Goal: Task Accomplishment & Management: Use online tool/utility

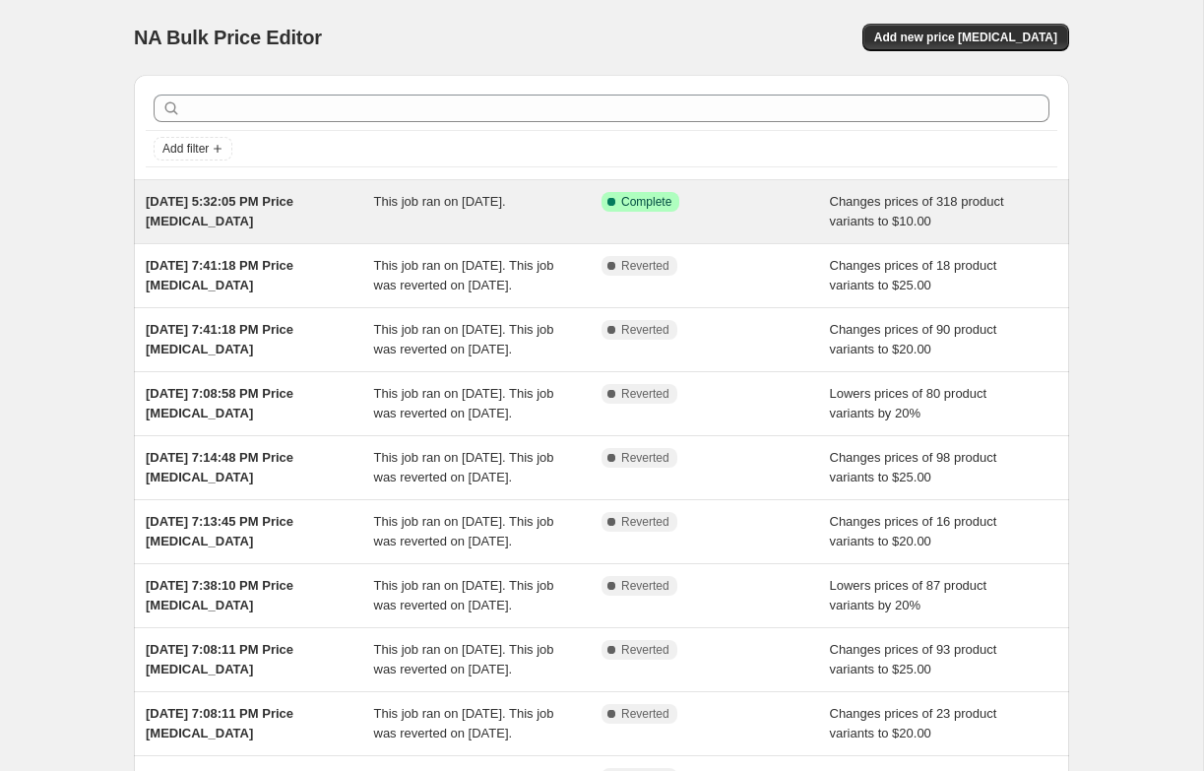
click at [955, 222] on div "Changes prices of 318 product variants to $10.00" at bounding box center [944, 211] width 228 height 39
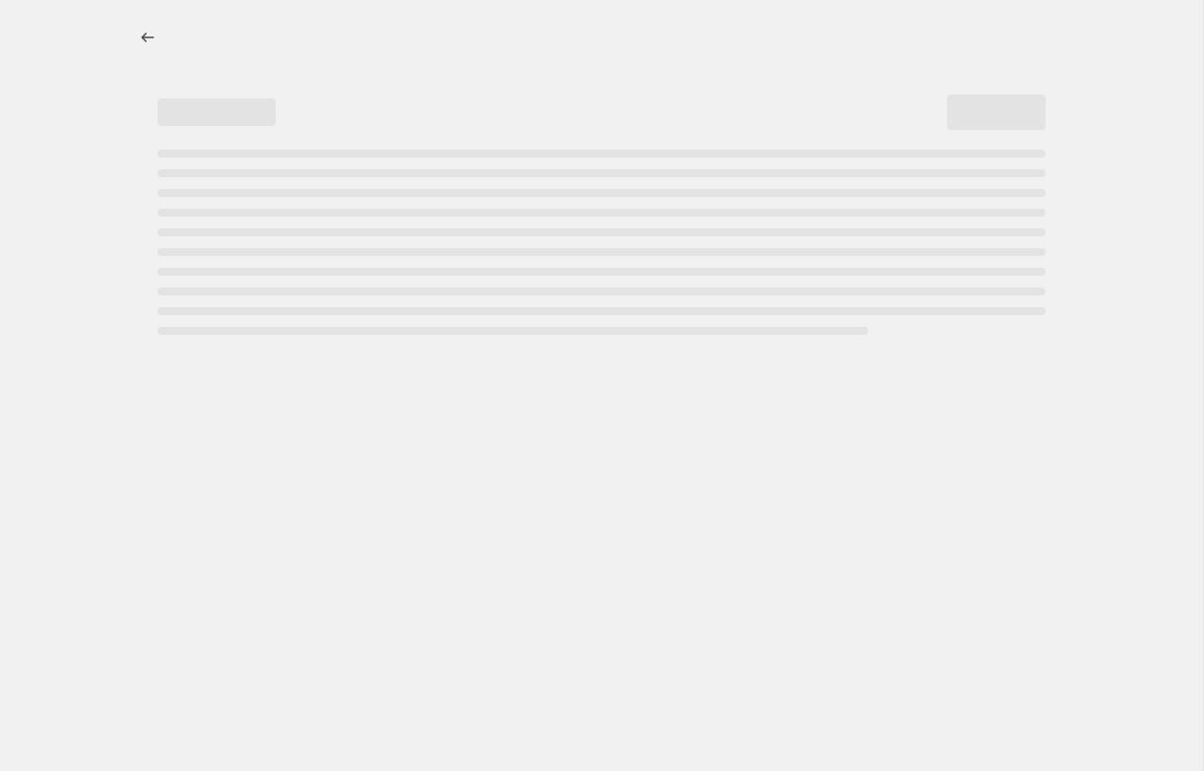
select select "no_change"
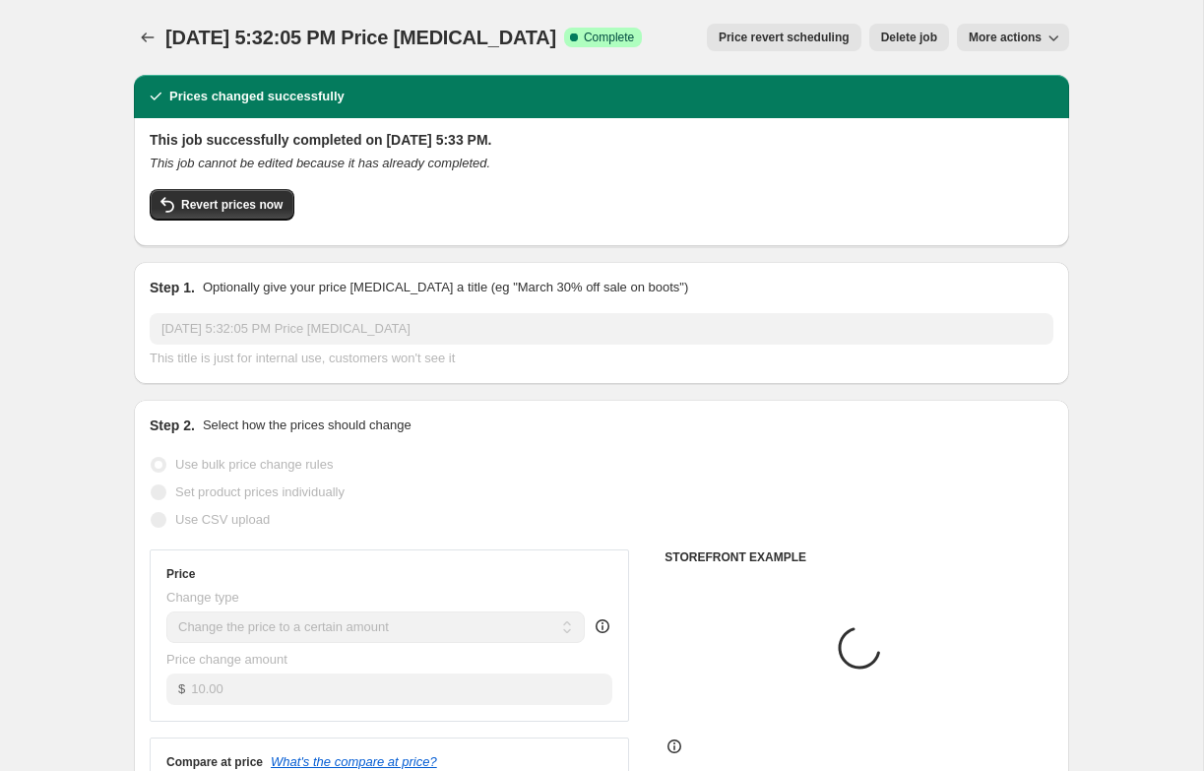
select select "collection"
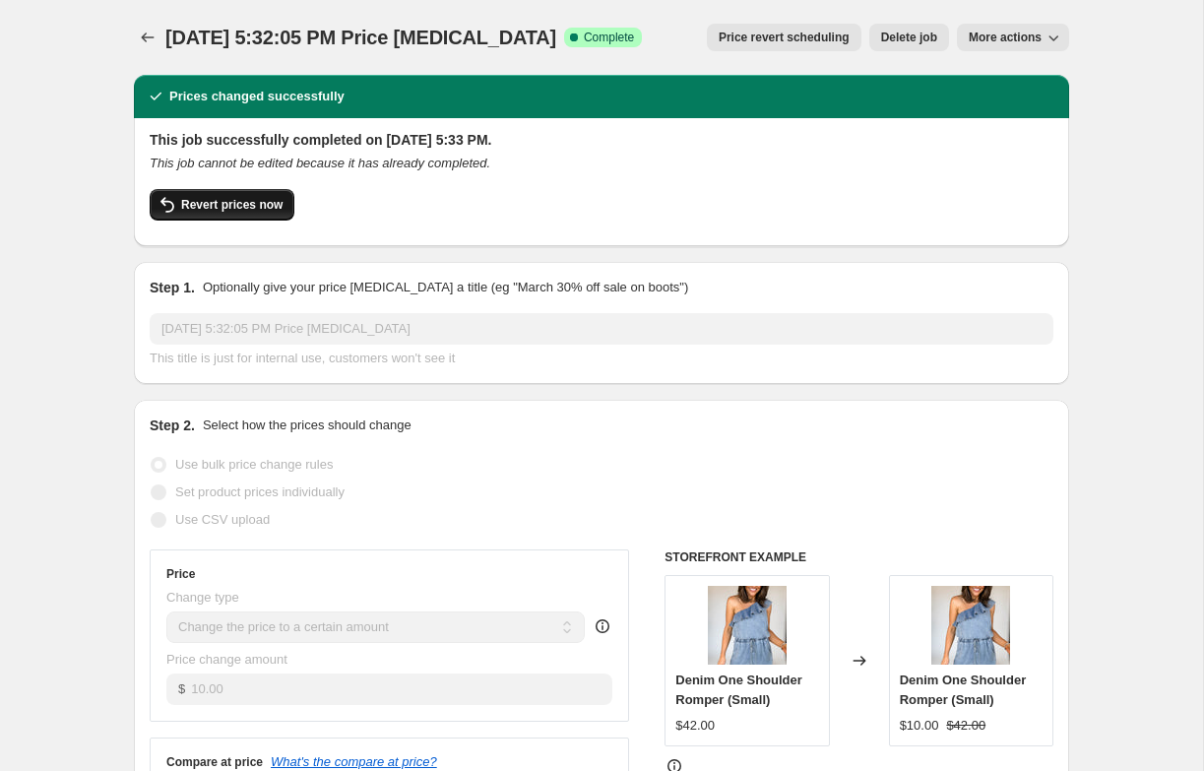
click at [270, 205] on span "Revert prices now" at bounding box center [231, 205] width 101 height 16
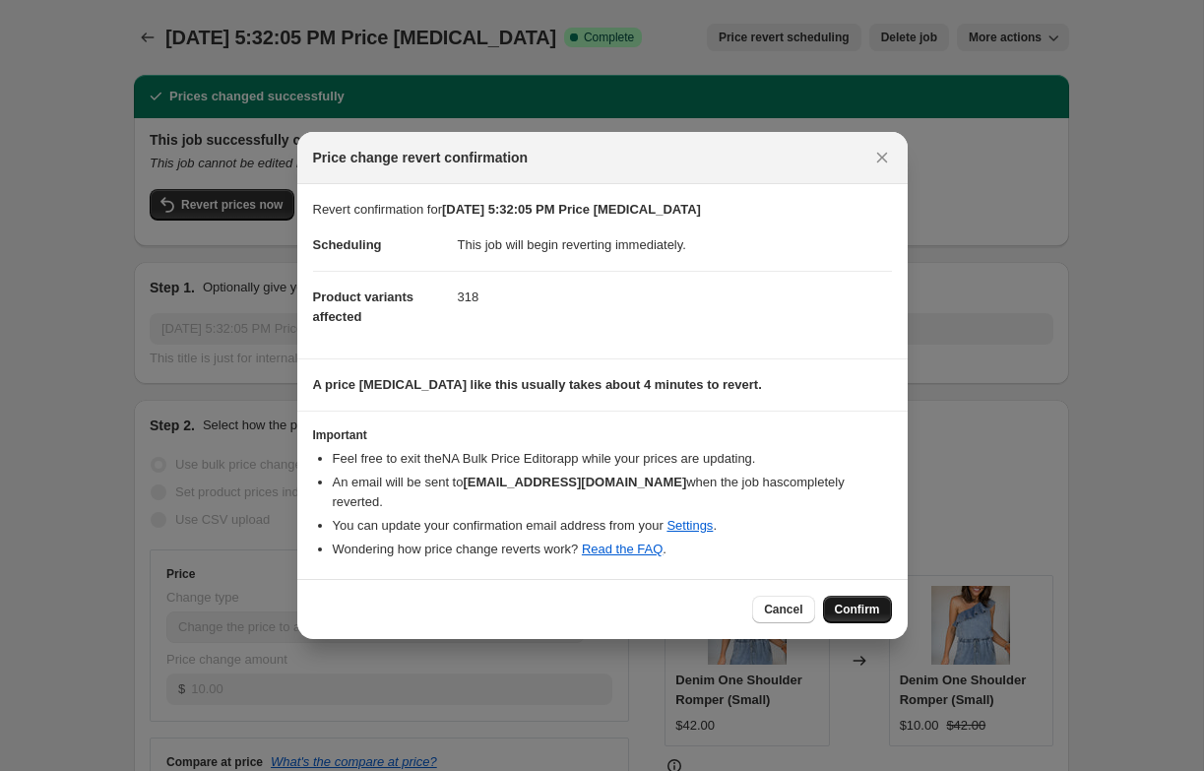
click at [855, 601] on span "Confirm" at bounding box center [857, 609] width 45 height 16
